Goal: Check status: Check status

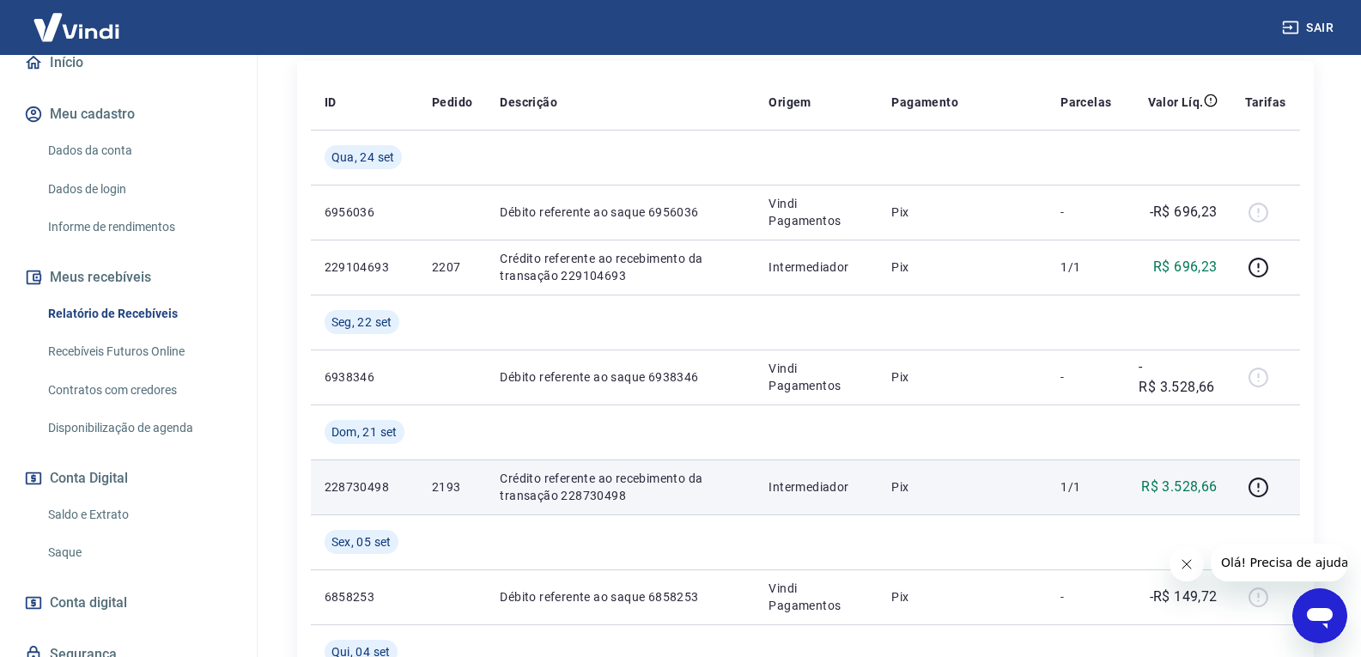
scroll to position [258, 0]
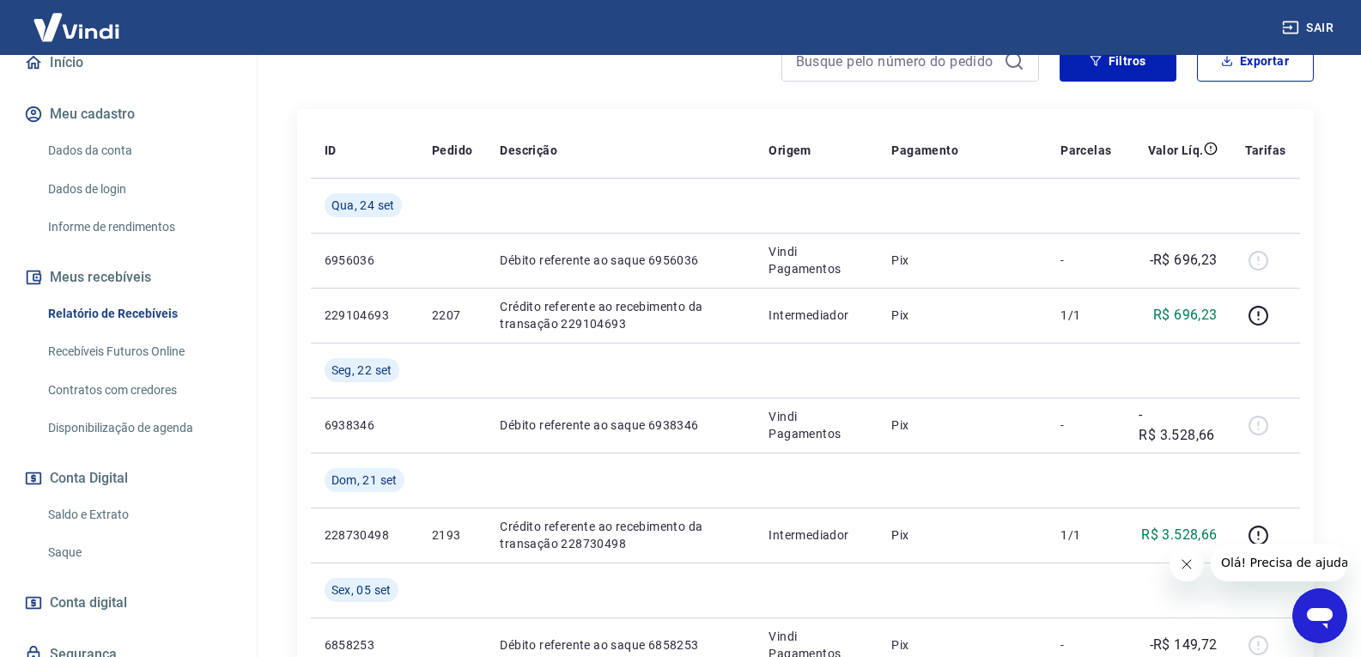
drag, startPoint x: 118, startPoint y: 509, endPoint x: 211, endPoint y: 483, distance: 96.2
click at [118, 509] on link "Saldo e Extrato" at bounding box center [138, 514] width 195 height 35
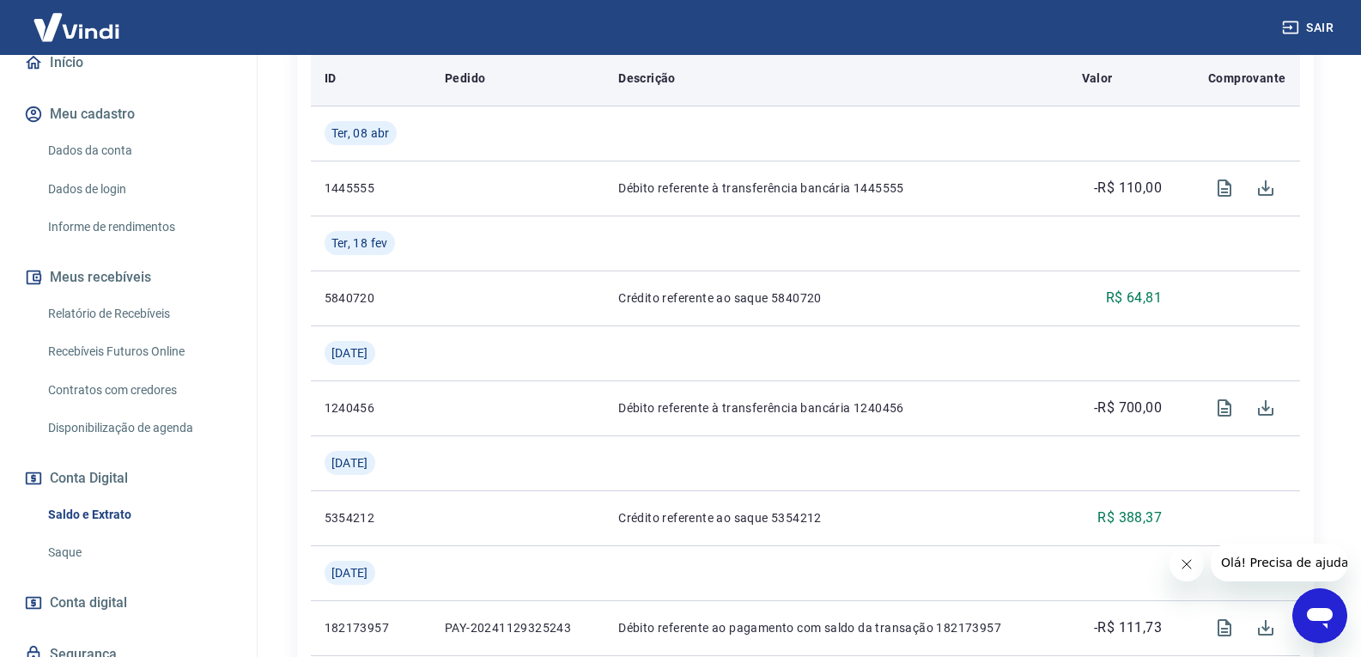
scroll to position [601, 0]
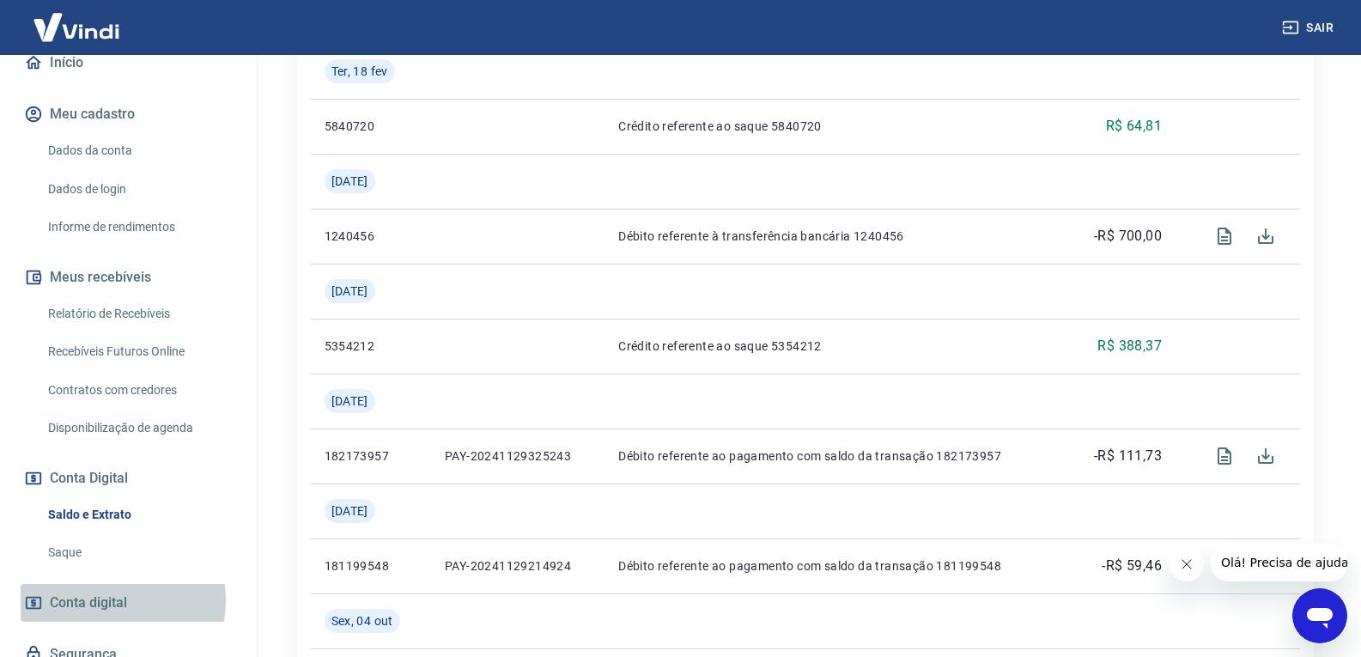
drag, startPoint x: 108, startPoint y: 600, endPoint x: 166, endPoint y: 575, distance: 62.7
click at [109, 600] on span "Conta digital" at bounding box center [88, 603] width 77 height 24
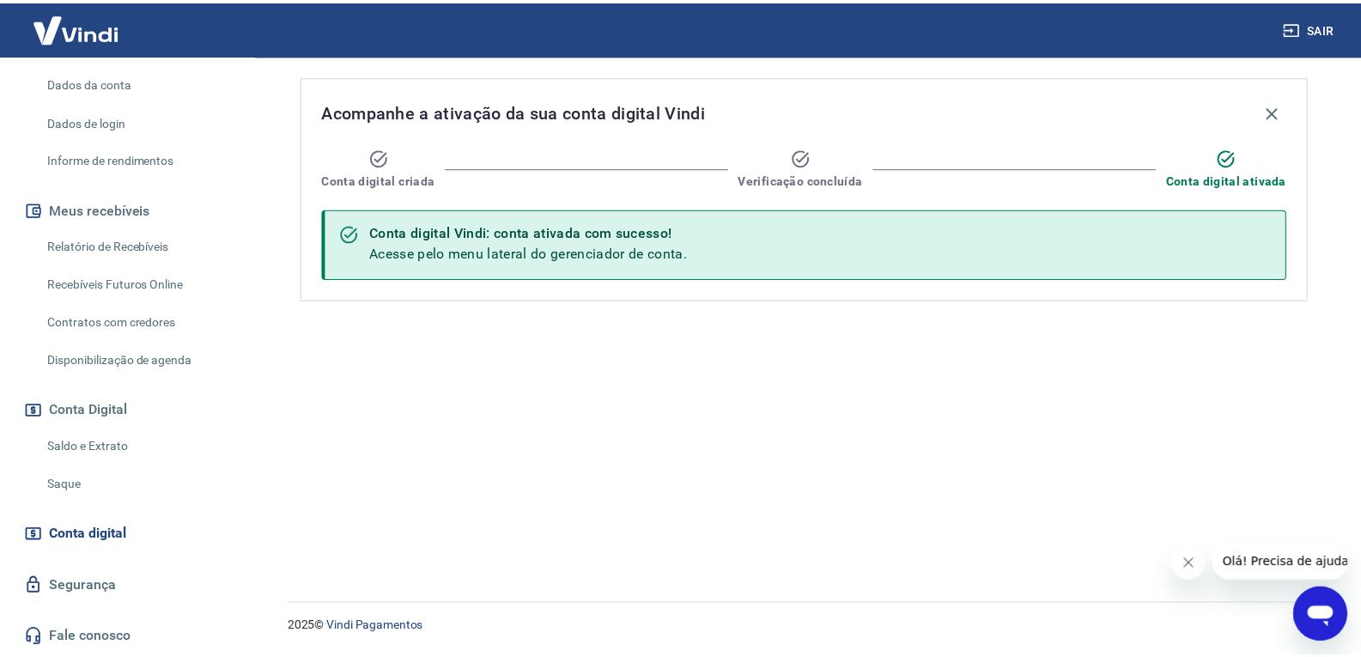
scroll to position [154, 0]
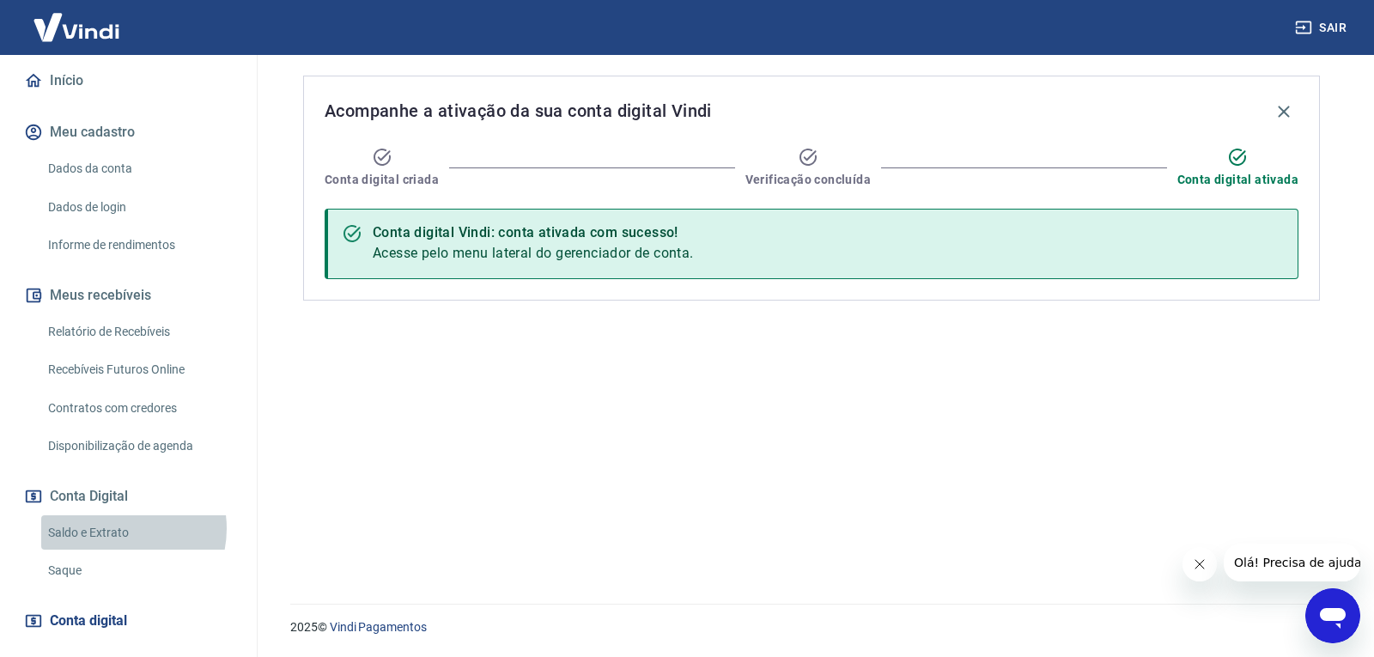
click at [115, 528] on link "Saldo e Extrato" at bounding box center [138, 532] width 195 height 35
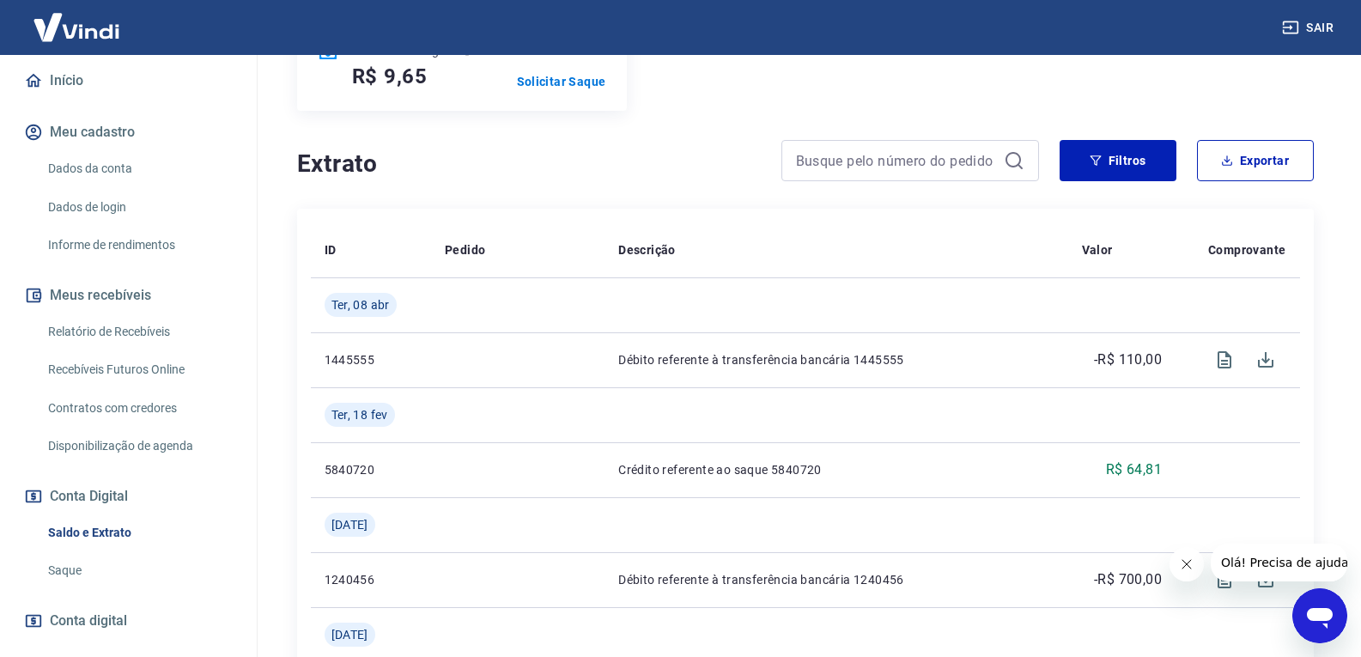
scroll to position [429, 0]
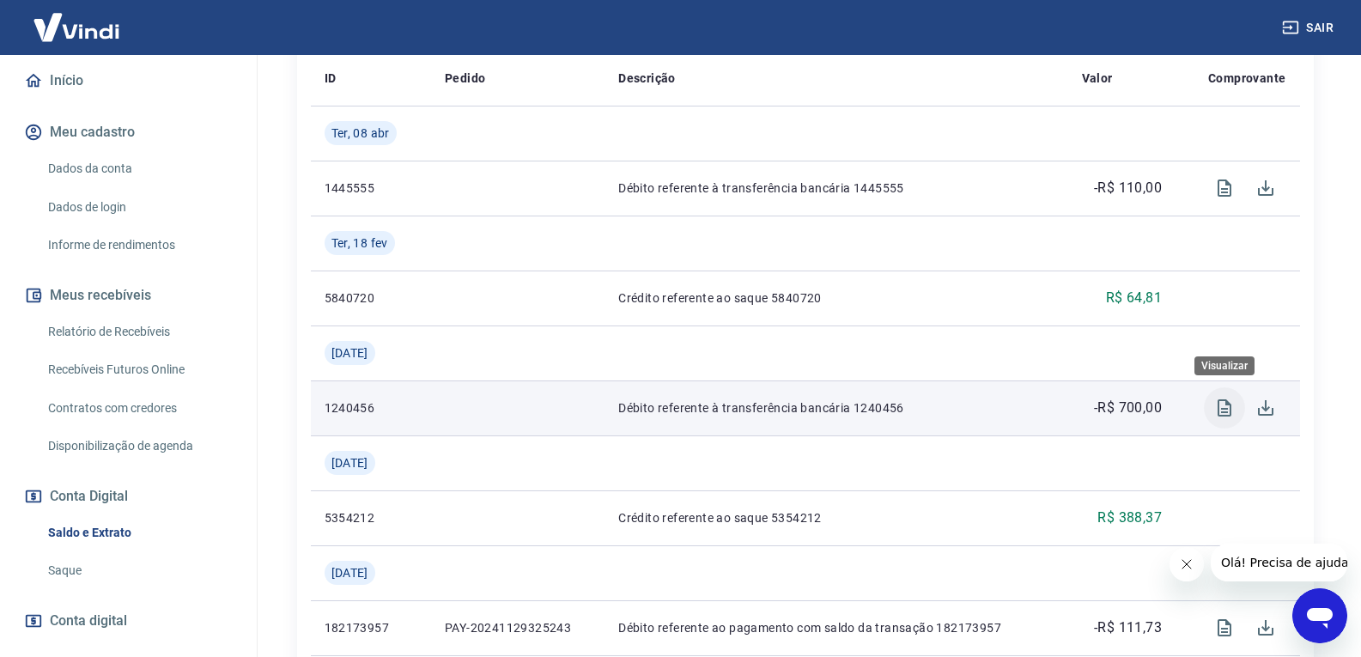
click at [1221, 413] on icon "Visualizar" at bounding box center [1224, 407] width 14 height 17
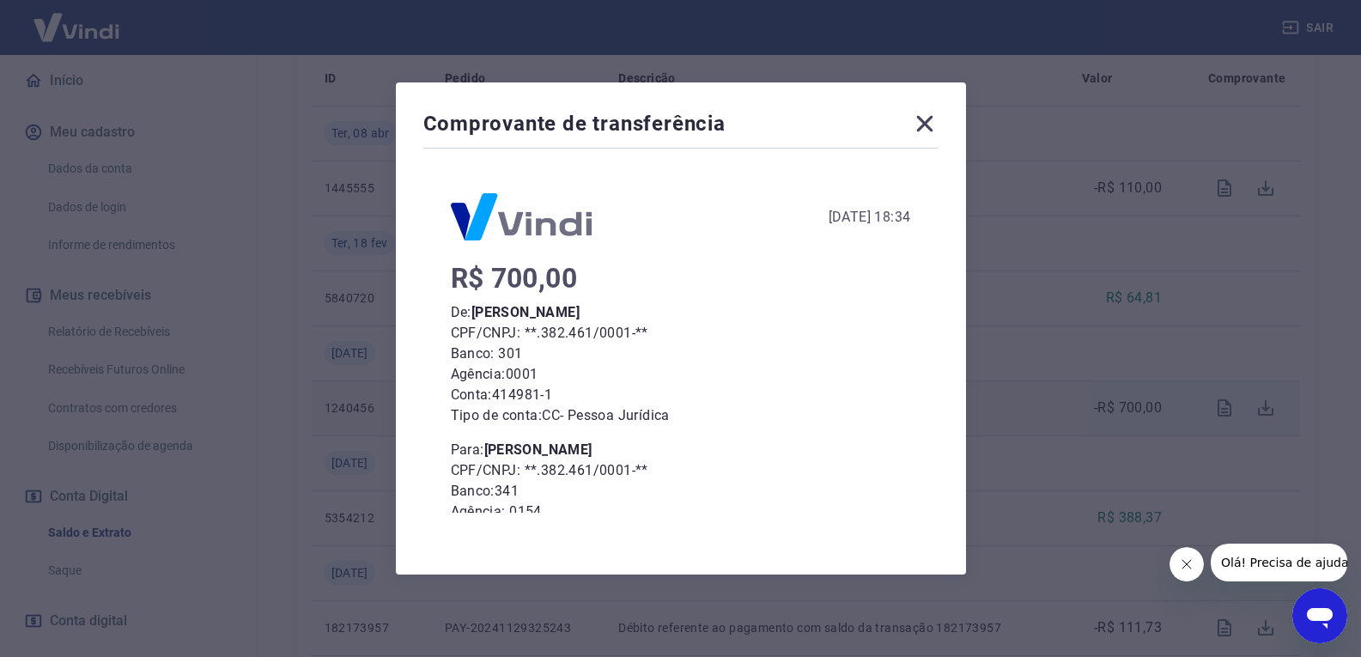
click at [921, 124] on icon at bounding box center [924, 123] width 27 height 27
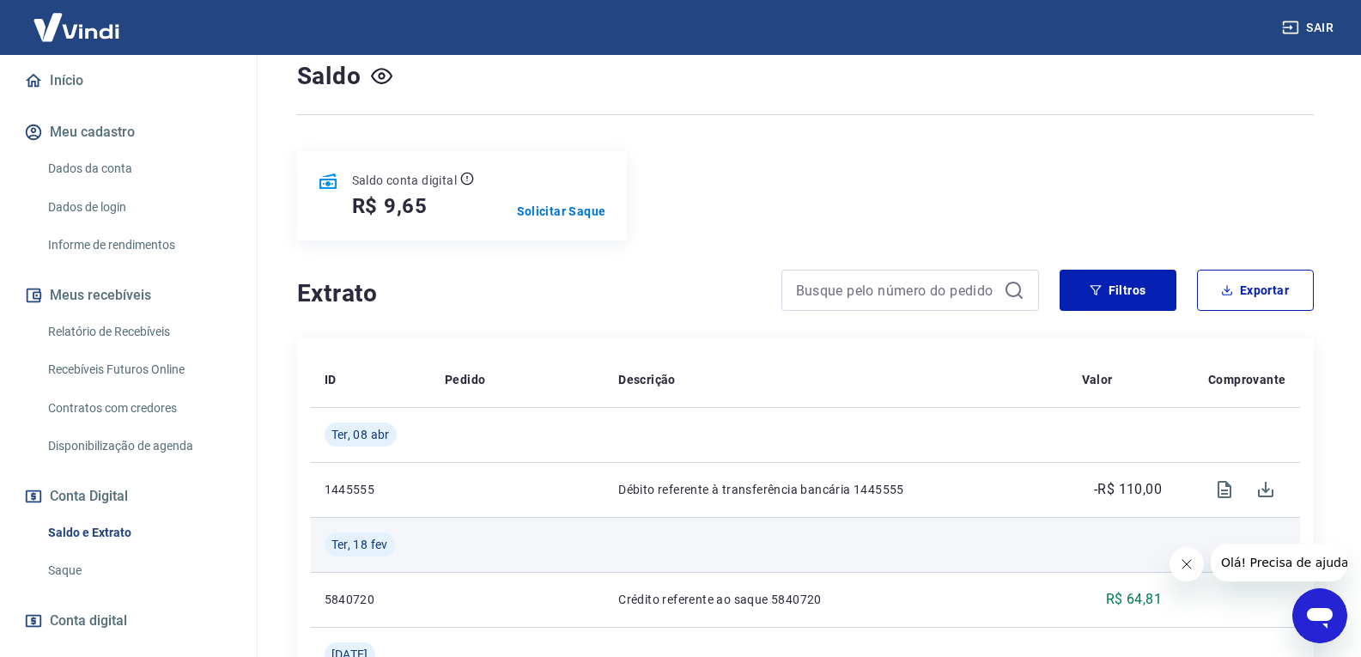
scroll to position [0, 0]
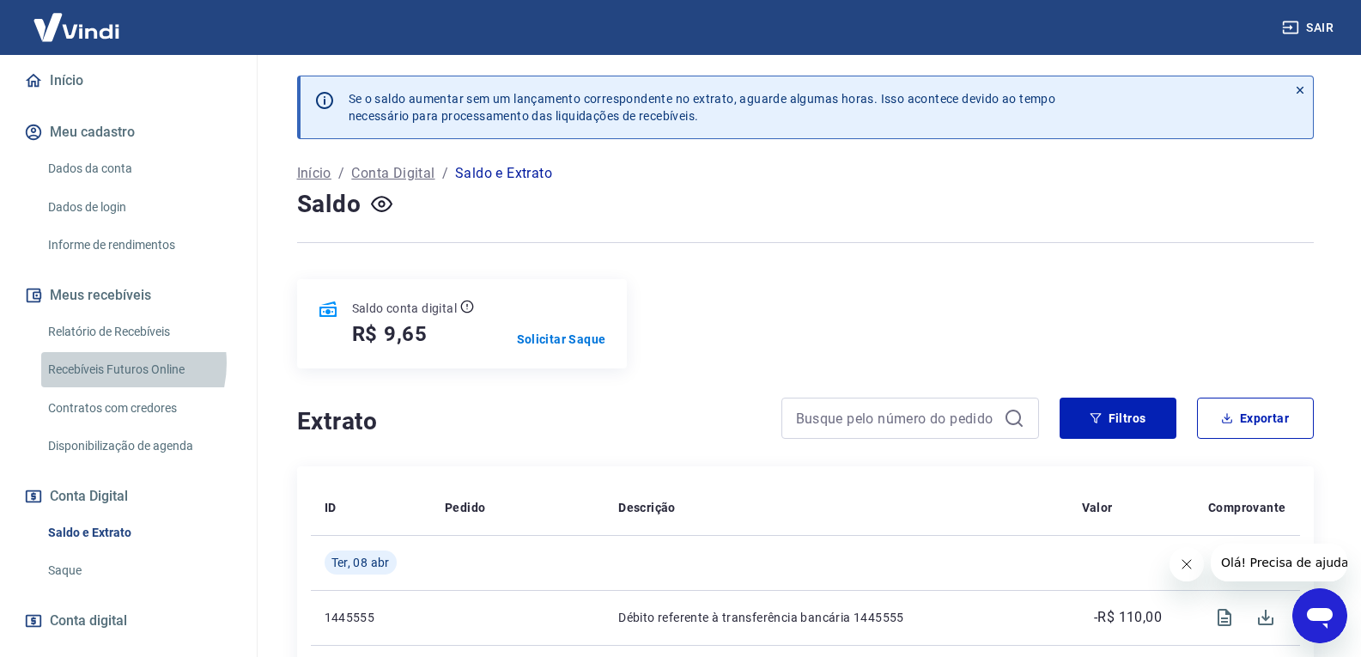
drag, startPoint x: 112, startPoint y: 363, endPoint x: 129, endPoint y: 363, distance: 17.2
click at [112, 363] on link "Recebíveis Futuros Online" at bounding box center [138, 369] width 195 height 35
